Goal: Task Accomplishment & Management: Manage account settings

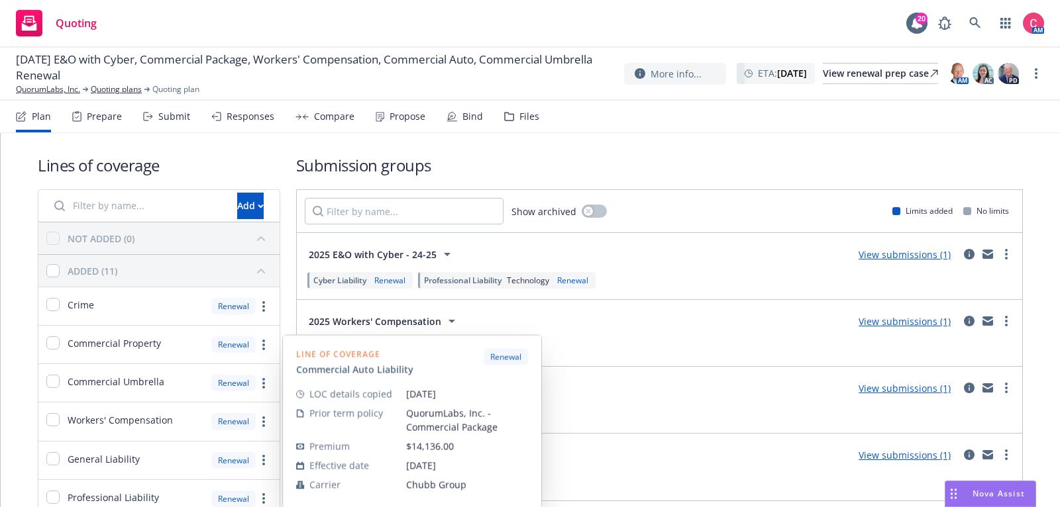
scroll to position [160, 0]
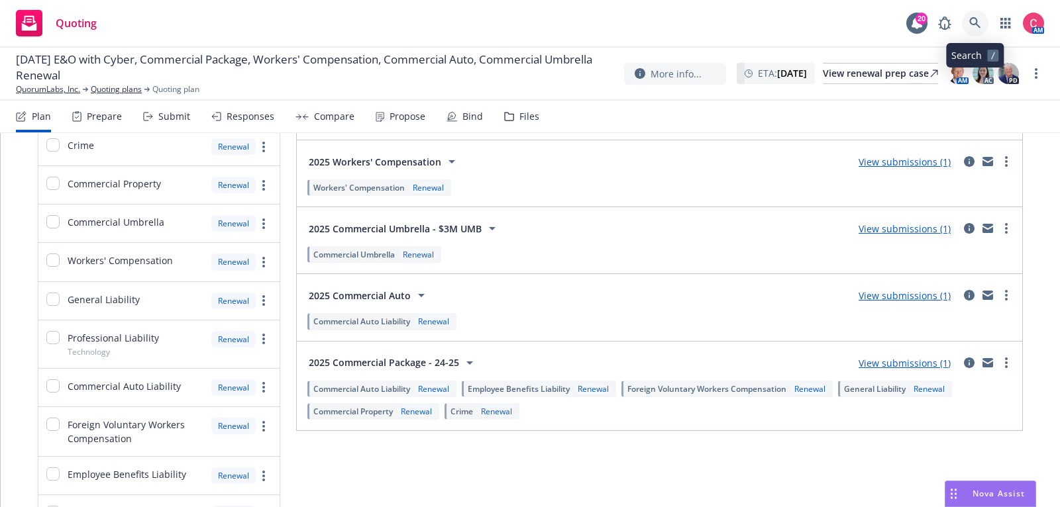
click at [979, 22] on icon at bounding box center [975, 23] width 12 height 12
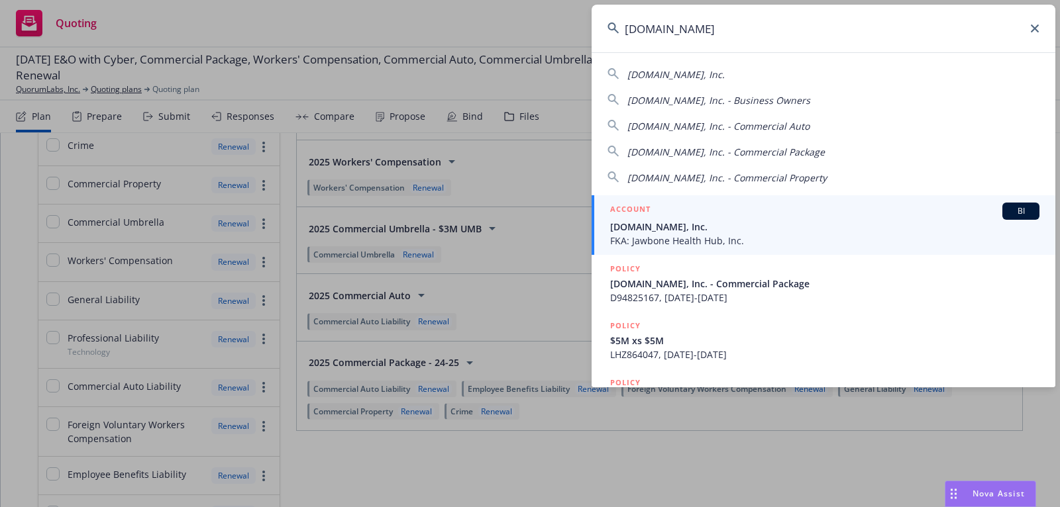
type input "[DOMAIN_NAME]"
click at [847, 212] on div "ACCOUNT BI" at bounding box center [824, 211] width 429 height 17
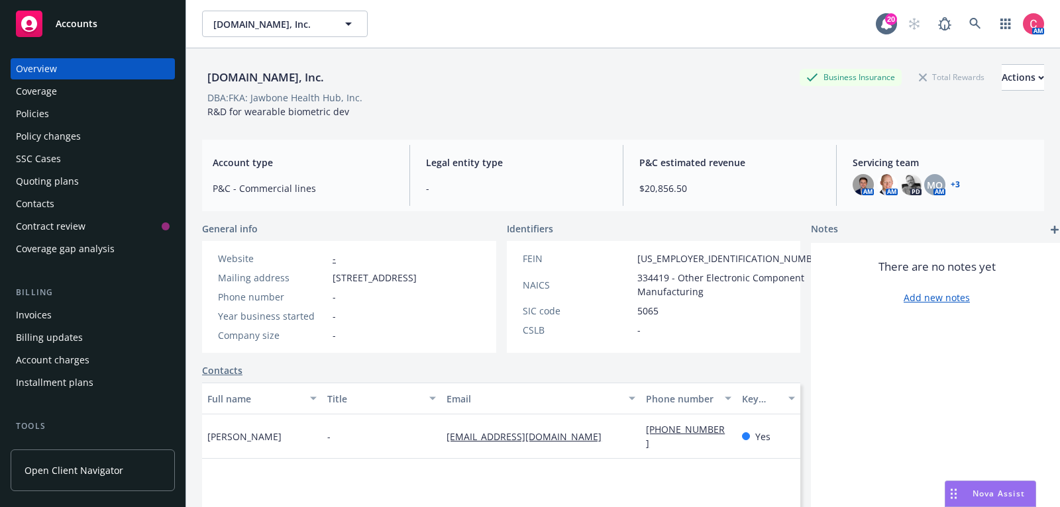
click at [109, 113] on div "Policies" at bounding box center [93, 113] width 154 height 21
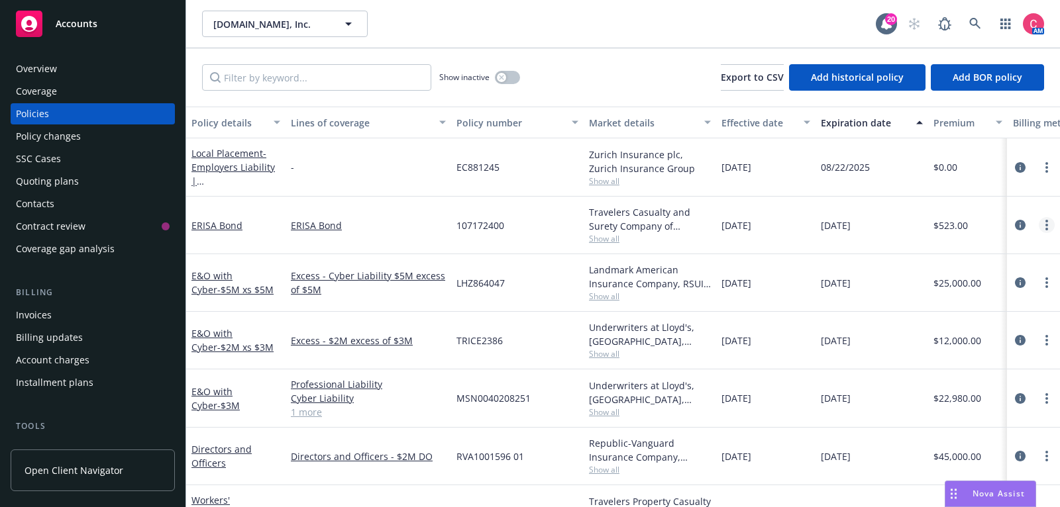
click at [1049, 221] on link "more" at bounding box center [1047, 225] width 16 height 16
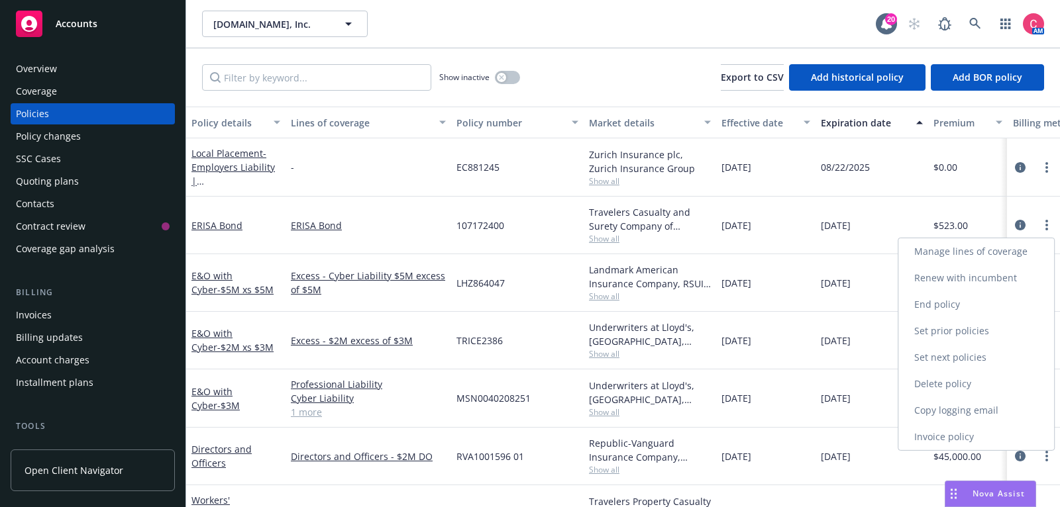
click at [1015, 272] on link "Renew with incumbent" at bounding box center [976, 278] width 156 height 26
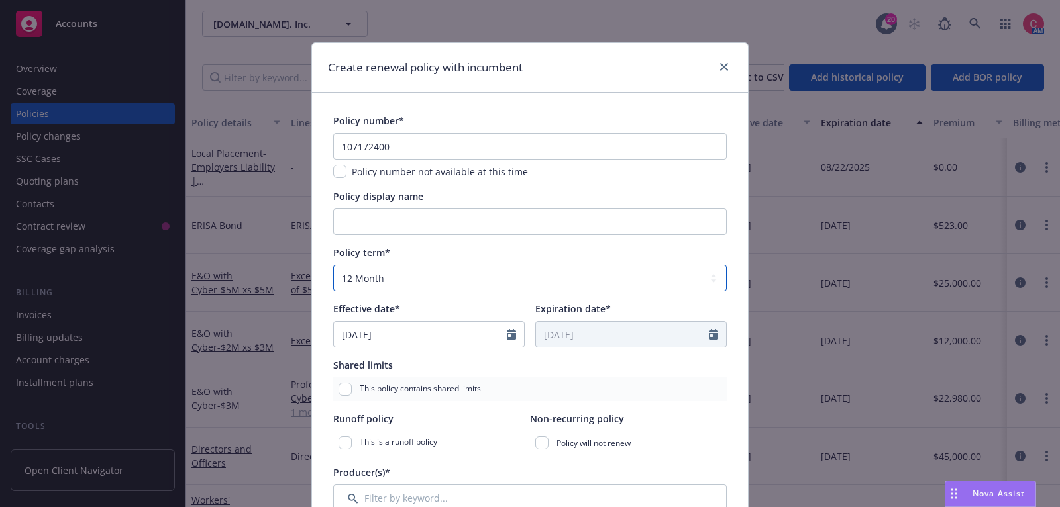
click at [555, 274] on select "Select policy term 12 Month 6 Month 4 Month 3 Month 2 Month 1 Month 36 Month (3…" at bounding box center [529, 278] width 393 height 26
select select "36"
click at [333, 265] on select "Select policy term 12 Month 6 Month 4 Month 3 Month 2 Month 1 Month 36 Month (3…" at bounding box center [529, 278] width 393 height 26
type input "10/28/2028"
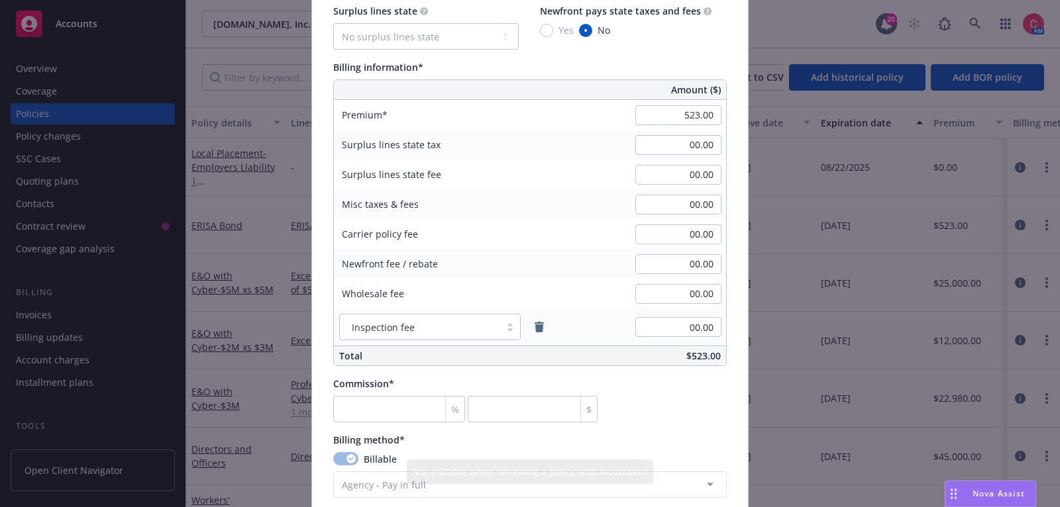
scroll to position [683, 0]
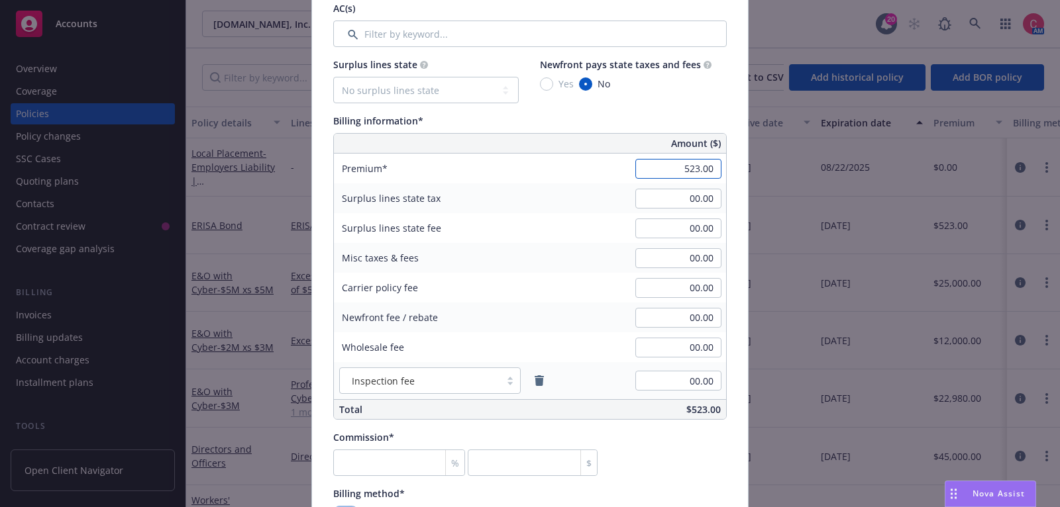
click at [716, 160] on input "523.00" at bounding box center [678, 169] width 86 height 20
type input "570.00"
click at [625, 204] on div "Surplus lines state tax 00.00" at bounding box center [530, 198] width 392 height 30
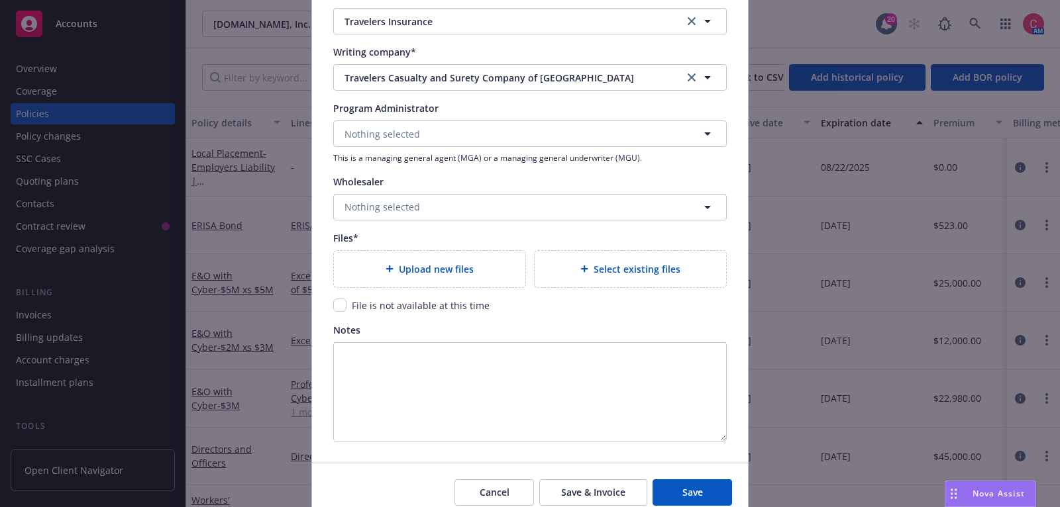
scroll to position [1322, 0]
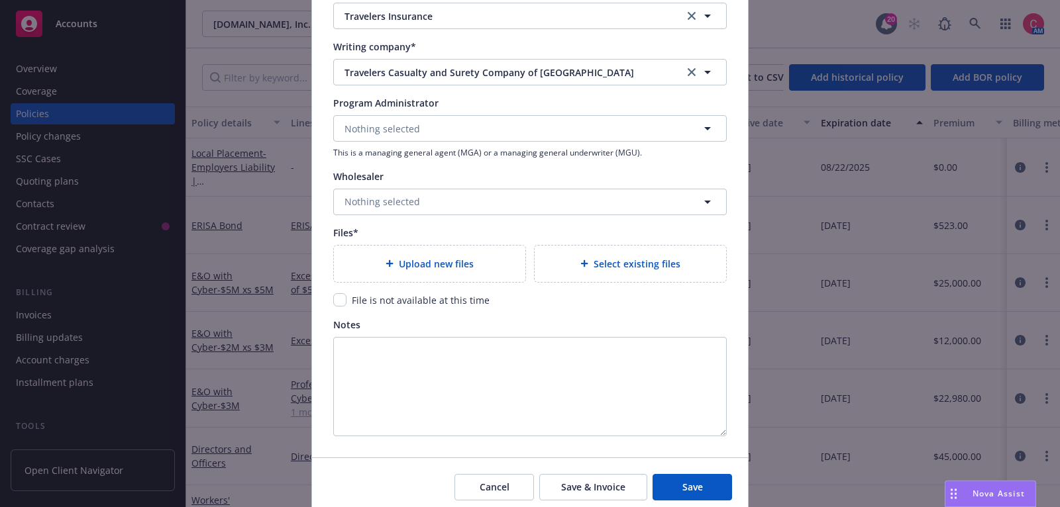
click at [514, 256] on div "Upload new files" at bounding box center [429, 263] width 170 height 15
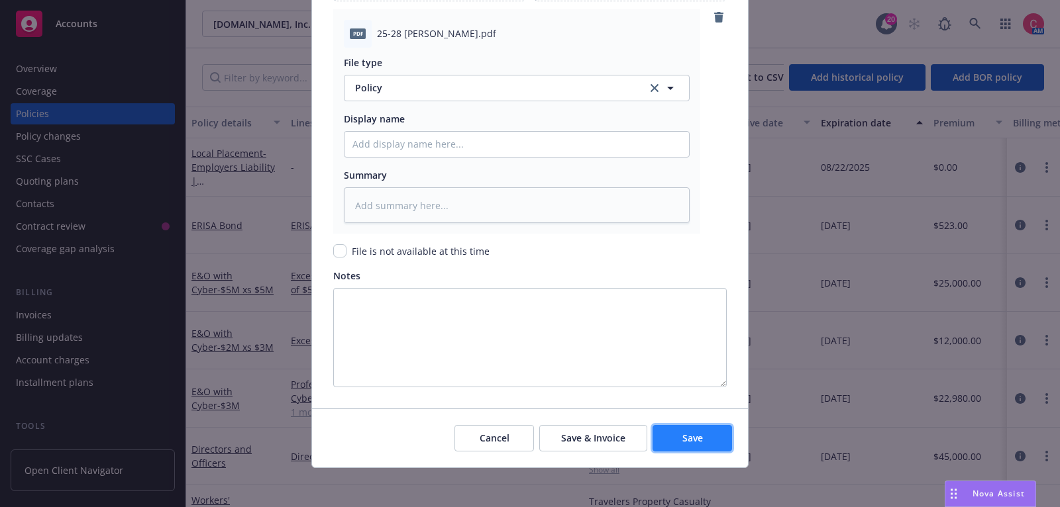
click at [676, 437] on button "Save" at bounding box center [691, 438] width 79 height 26
type textarea "x"
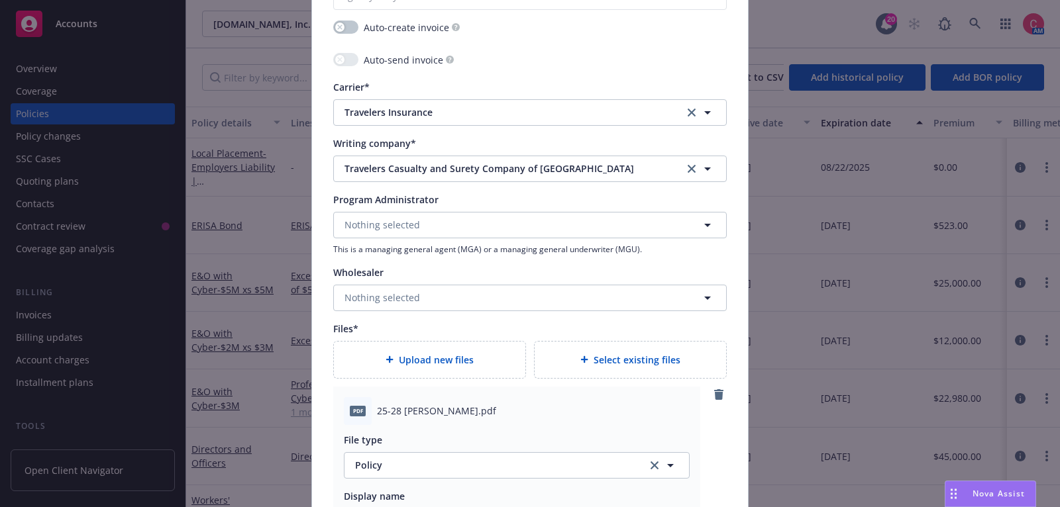
scroll to position [1021, 0]
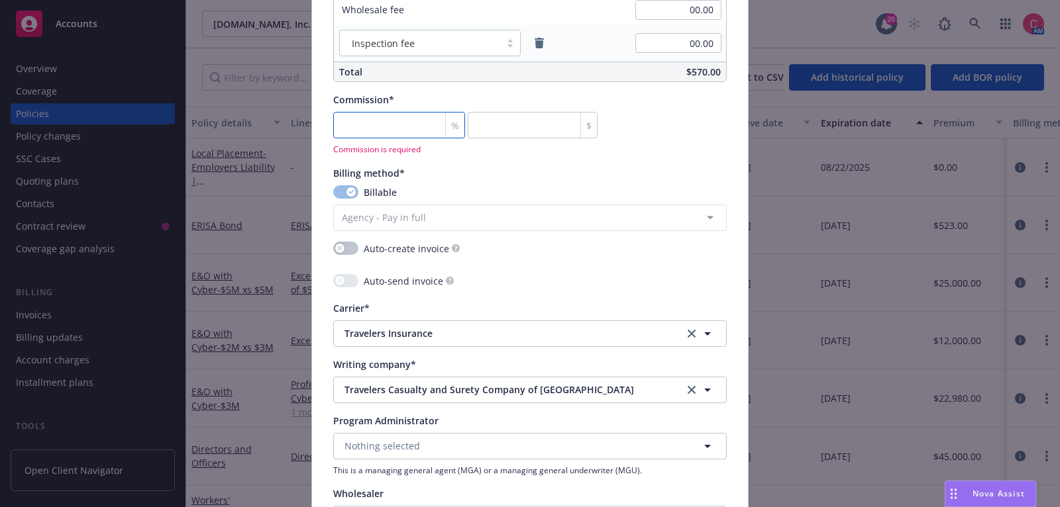
click at [354, 128] on input "number" at bounding box center [399, 125] width 132 height 26
type input "2"
type input "11.4"
type textarea "x"
type input "20"
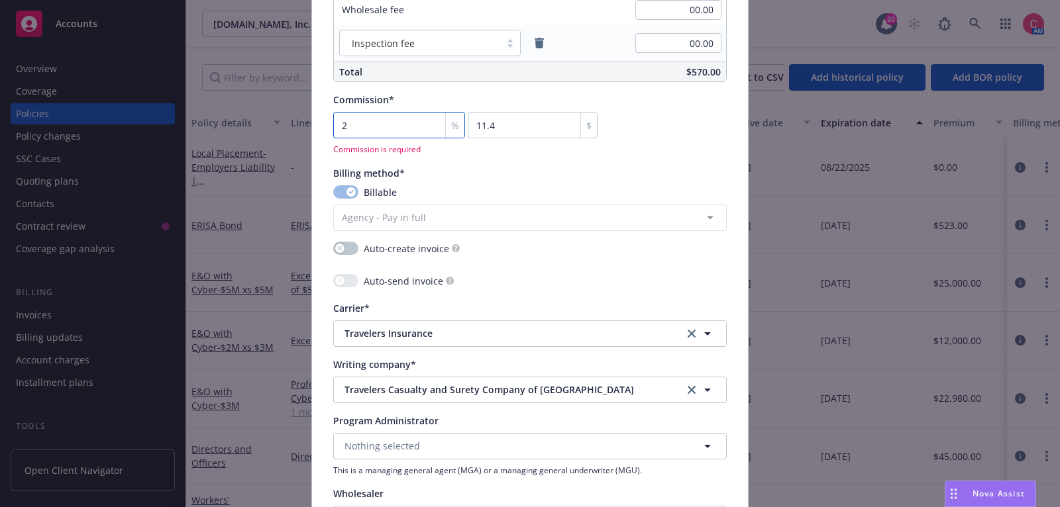
type input "114"
type textarea "x"
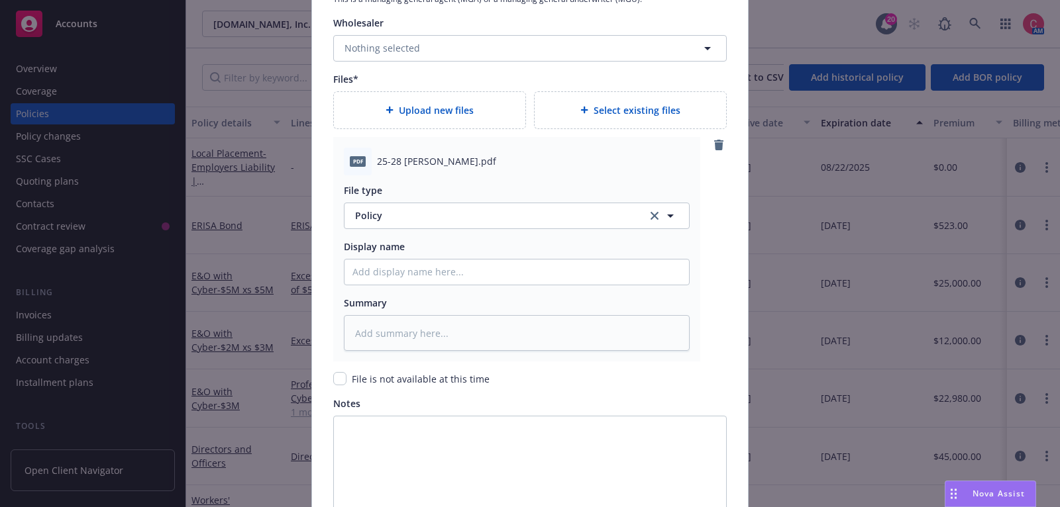
scroll to position [1603, 0]
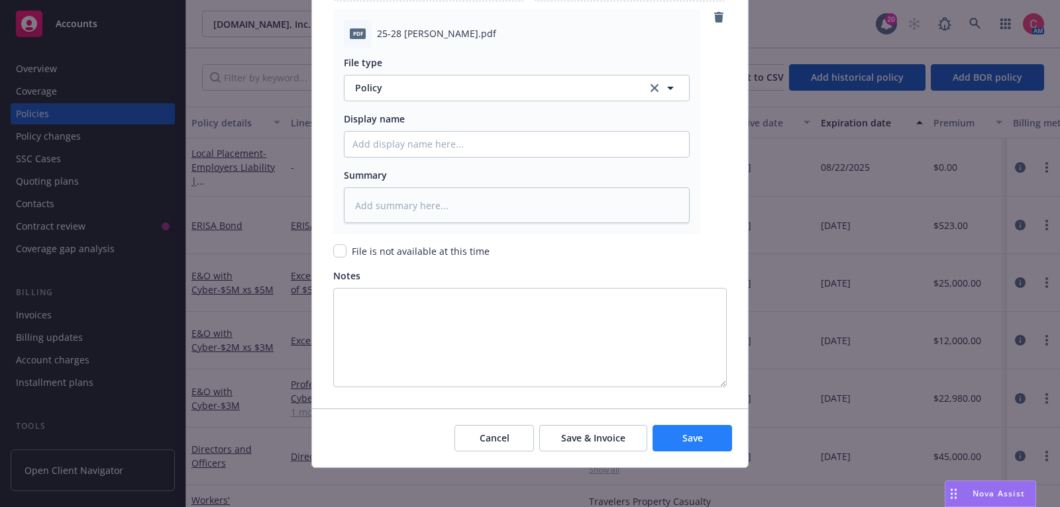
type input "20"
click at [668, 431] on button "Save" at bounding box center [691, 438] width 79 height 26
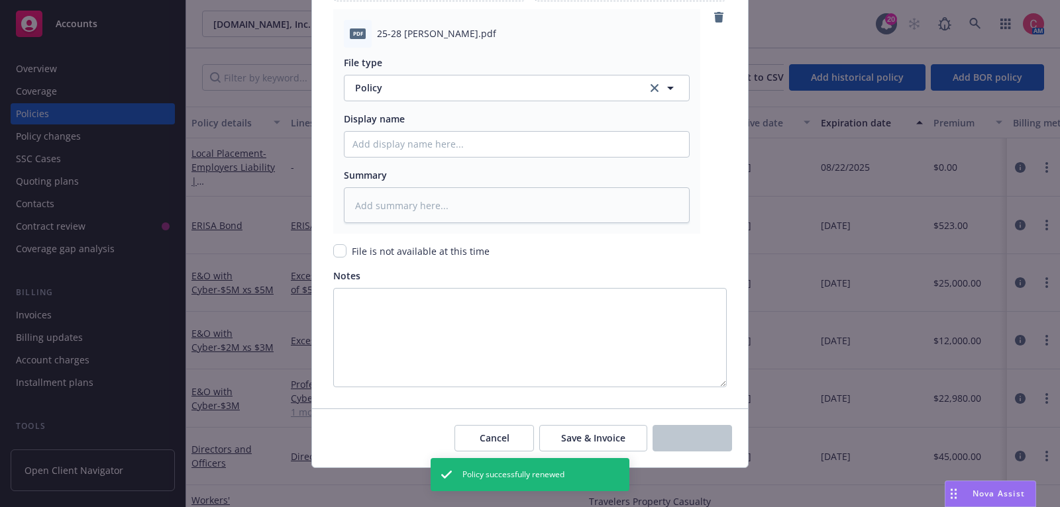
type textarea "x"
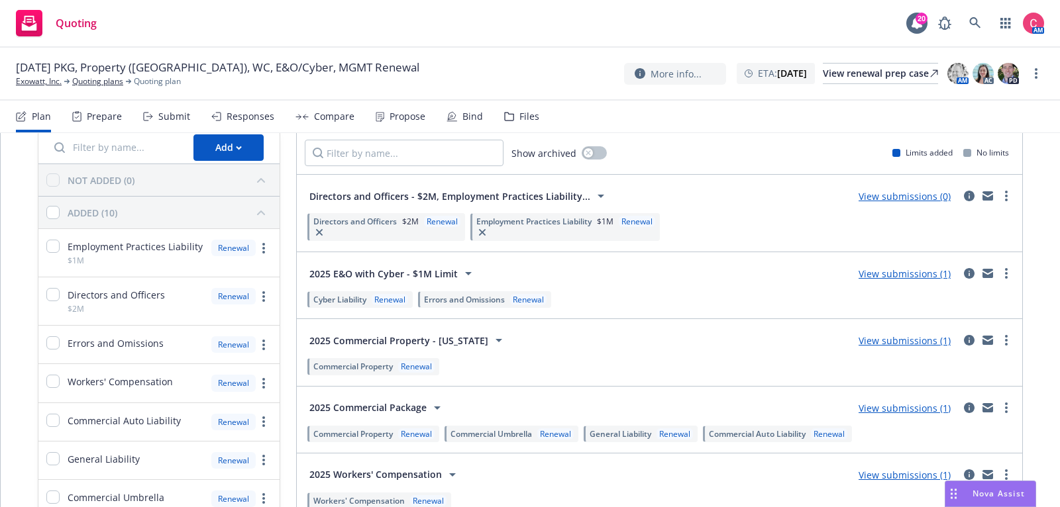
scroll to position [60, 0]
